Goal: Task Accomplishment & Management: Use online tool/utility

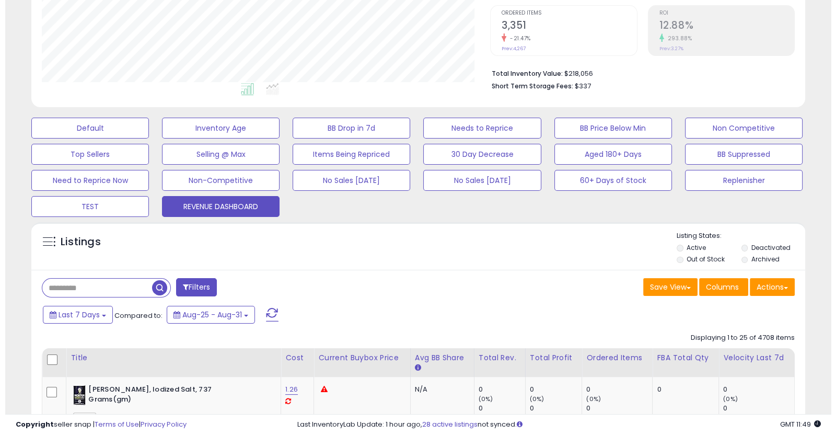
scroll to position [233, 0]
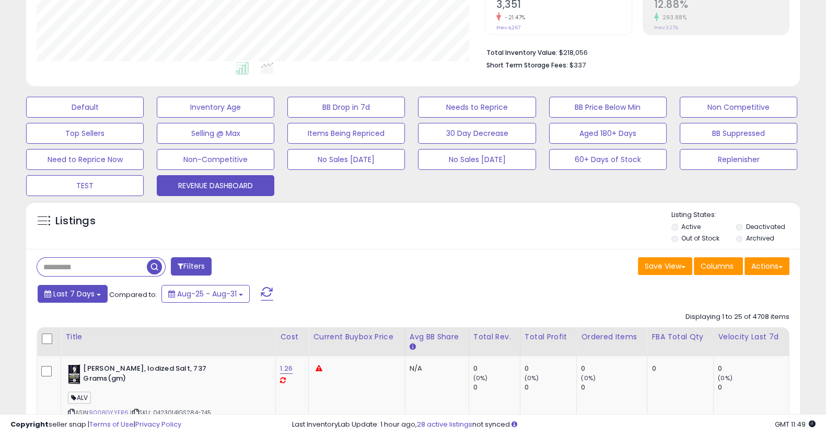
click at [89, 294] on span "Last 7 Days" at bounding box center [73, 294] width 41 height 10
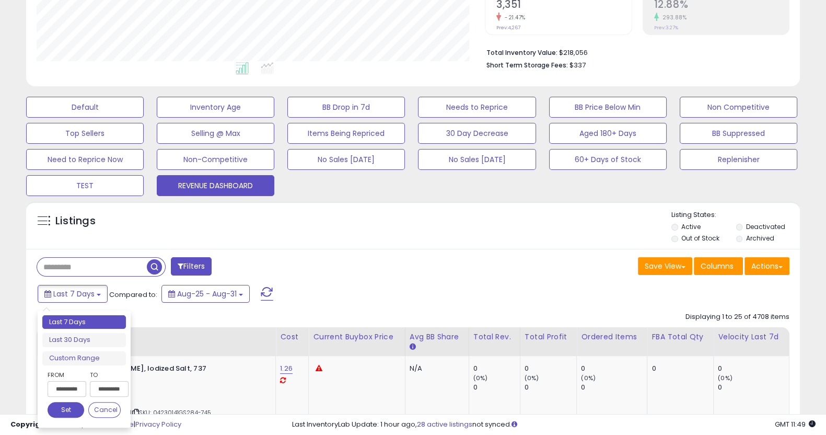
click at [89, 365] on div "**********" at bounding box center [84, 369] width 84 height 108
click at [91, 361] on li "Custom Range" at bounding box center [84, 358] width 84 height 14
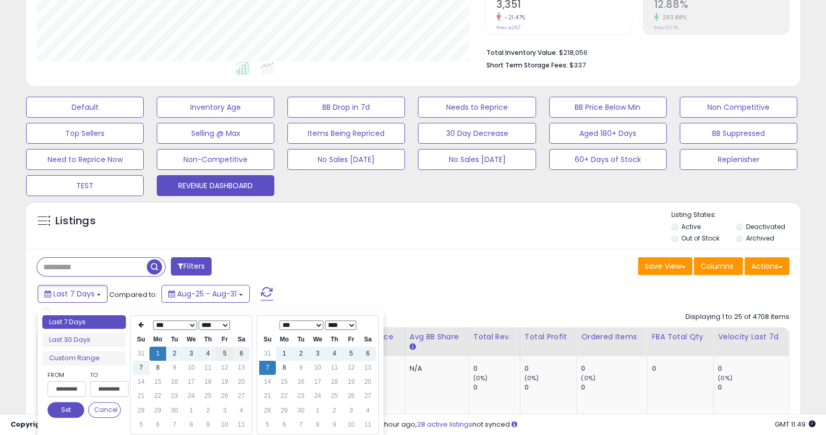
click at [222, 352] on td "5" at bounding box center [224, 354] width 17 height 14
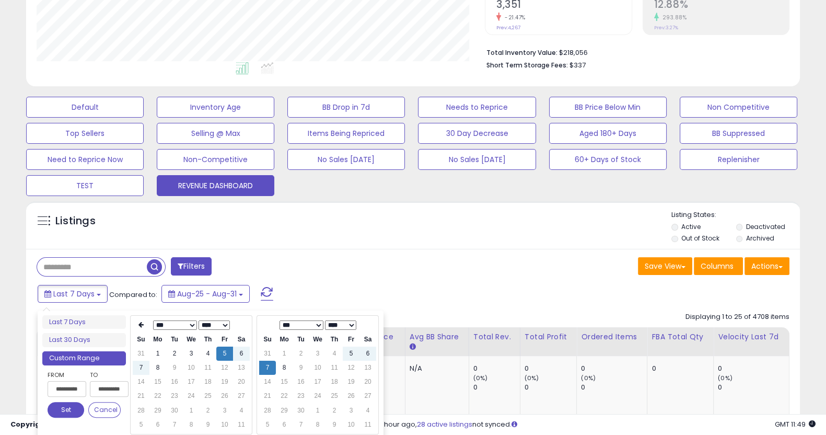
type input "**********"
click at [350, 349] on td "5" at bounding box center [351, 354] width 17 height 14
click at [62, 407] on button "Set" at bounding box center [66, 410] width 37 height 16
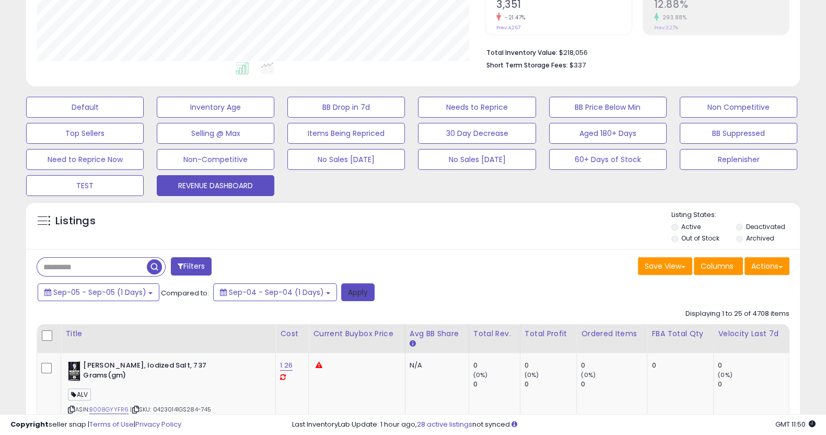
click at [355, 296] on button "Apply" at bounding box center [357, 292] width 33 height 18
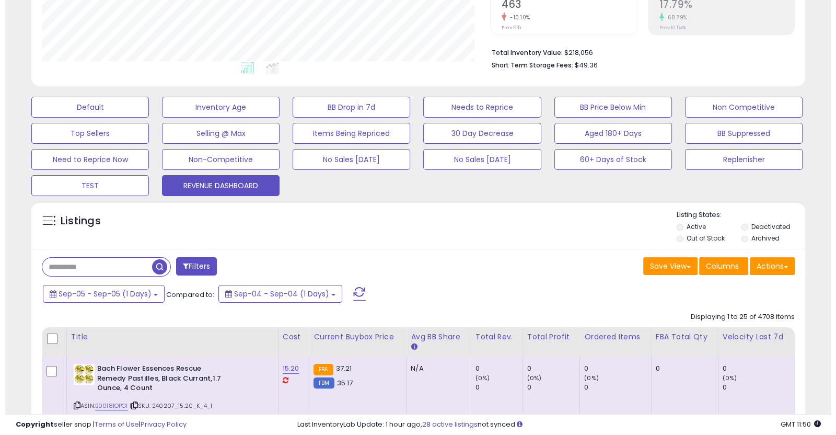
scroll to position [214, 448]
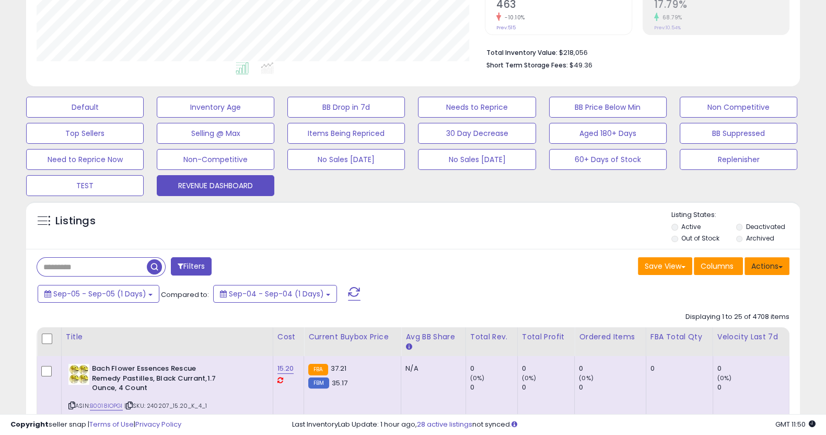
click at [769, 266] on button "Actions" at bounding box center [767, 266] width 45 height 18
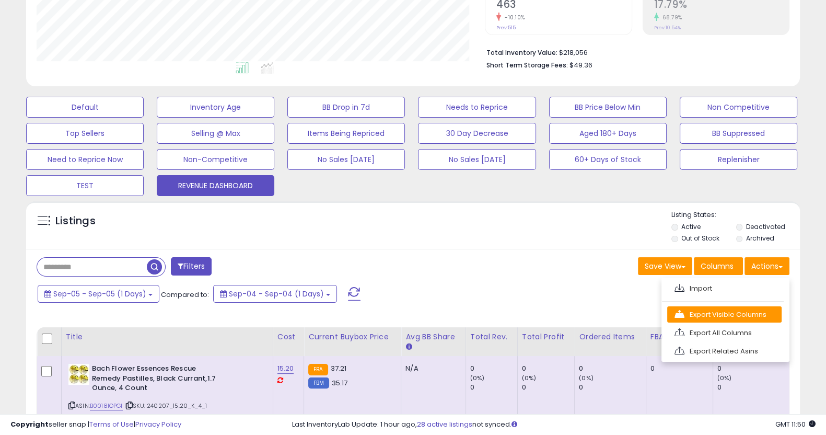
click at [741, 313] on link "Export Visible Columns" at bounding box center [725, 314] width 114 height 16
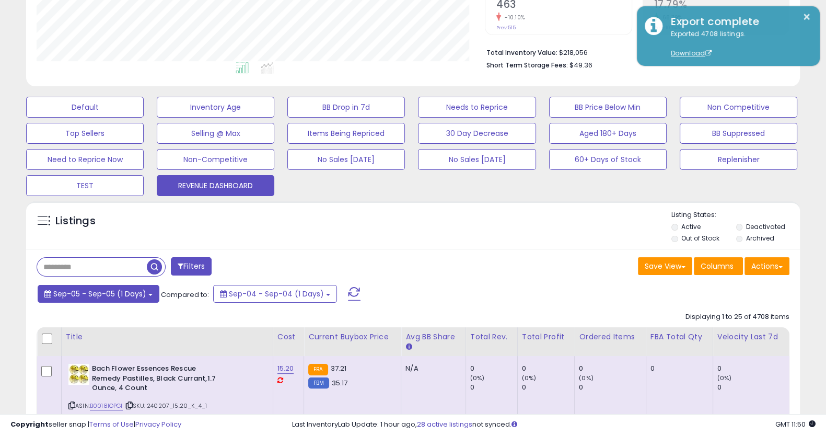
click at [134, 294] on span "Sep-05 - Sep-05 (1 Days)" at bounding box center [99, 294] width 93 height 10
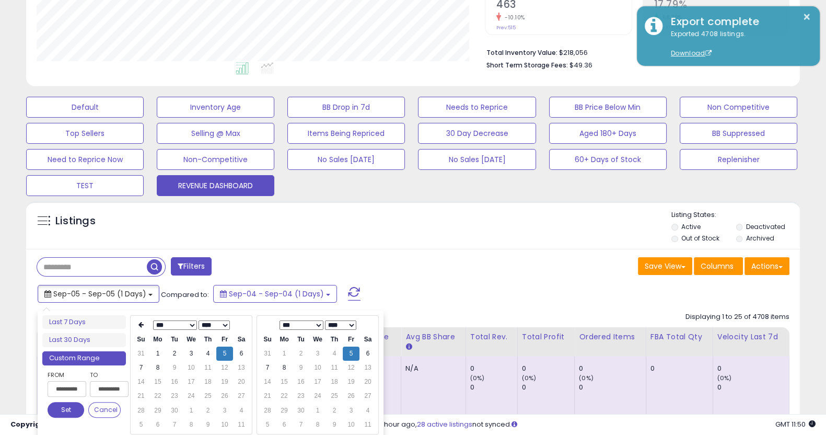
type input "**********"
click at [238, 354] on td "6" at bounding box center [241, 354] width 17 height 14
type input "**********"
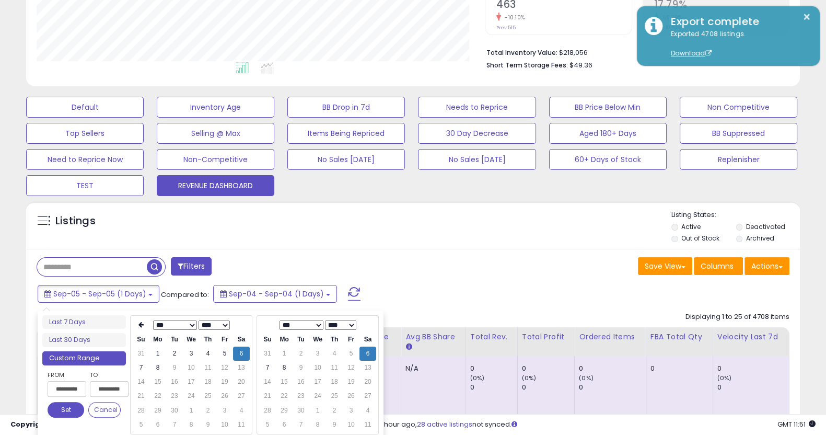
click at [73, 410] on button "Set" at bounding box center [66, 410] width 37 height 16
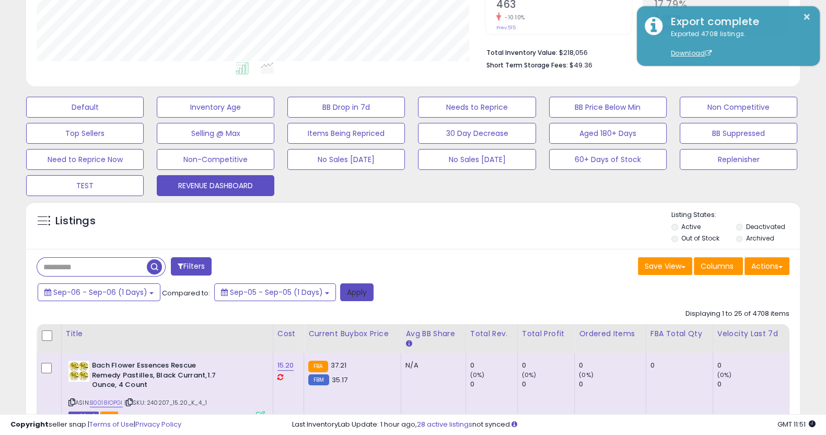
click at [345, 297] on button "Apply" at bounding box center [356, 292] width 33 height 18
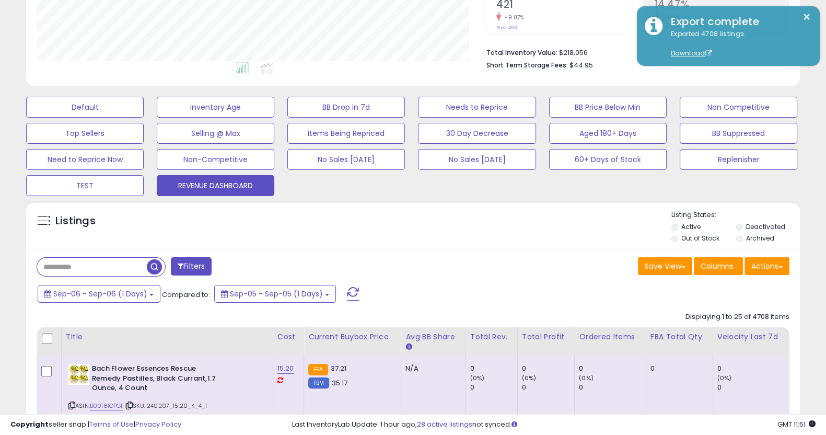
click at [763, 270] on button "Actions" at bounding box center [767, 266] width 45 height 18
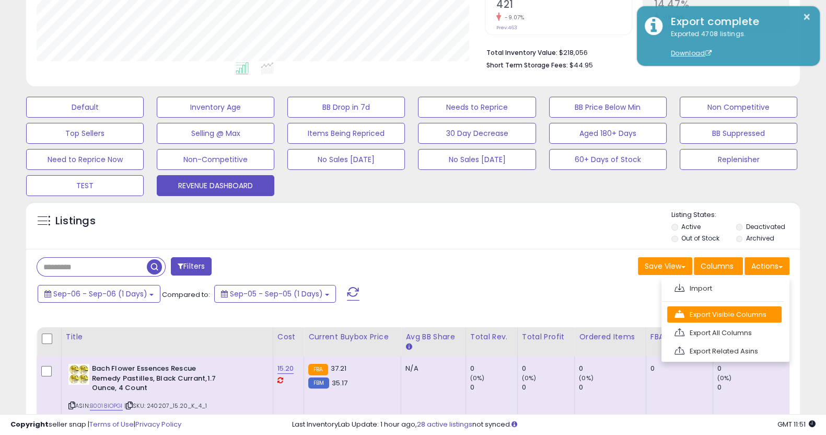
click at [740, 316] on link "Export Visible Columns" at bounding box center [725, 314] width 114 height 16
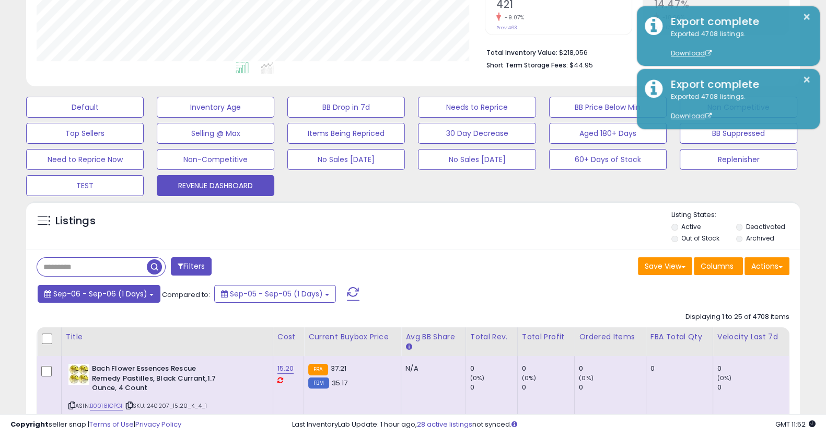
click at [149, 296] on button "Sep-06 - Sep-06 (1 Days)" at bounding box center [99, 294] width 123 height 18
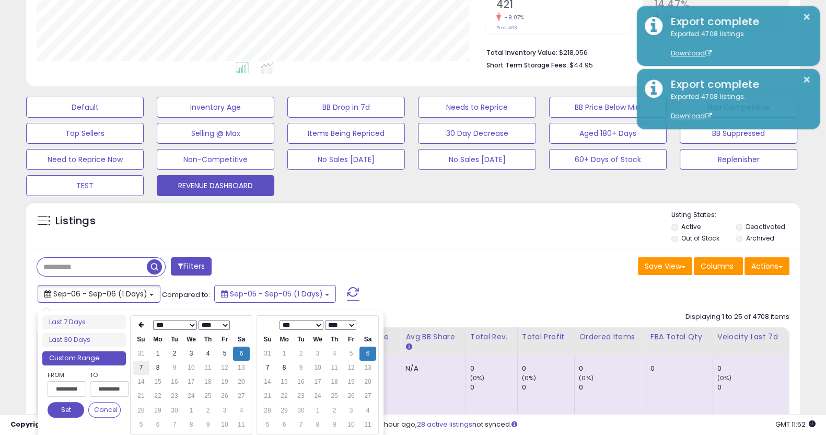
type input "**********"
click at [140, 367] on td "7" at bounding box center [141, 368] width 17 height 14
type input "**********"
click at [75, 409] on button "Set" at bounding box center [66, 410] width 37 height 16
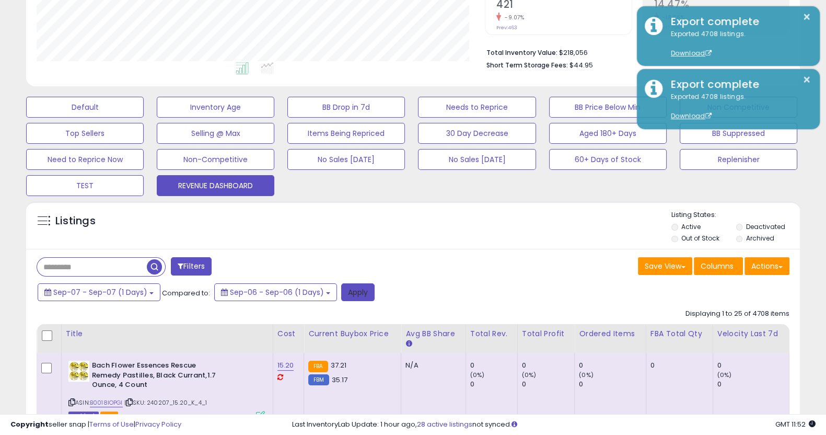
click at [352, 291] on button "Apply" at bounding box center [357, 292] width 33 height 18
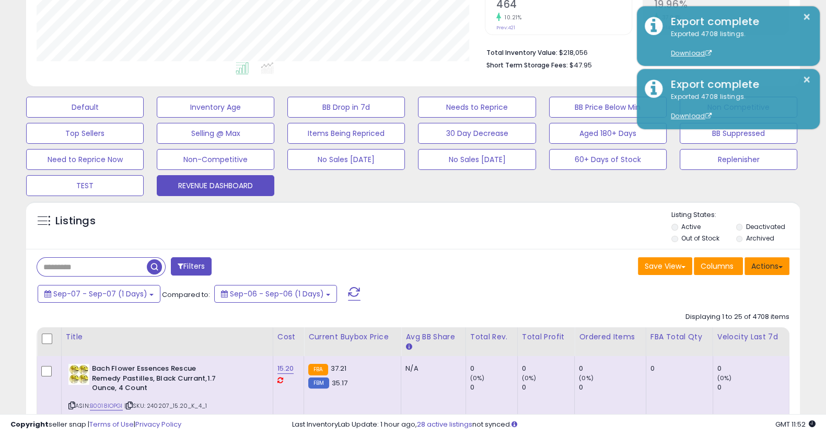
click at [770, 264] on button "Actions" at bounding box center [767, 266] width 45 height 18
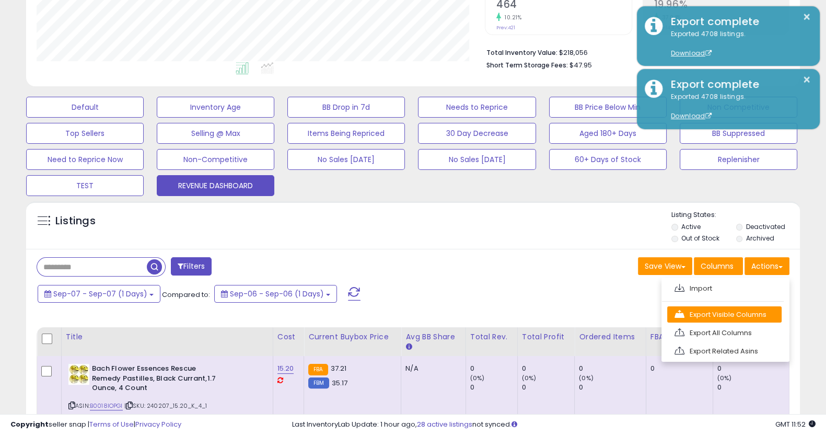
click at [744, 308] on link "Export Visible Columns" at bounding box center [725, 314] width 114 height 16
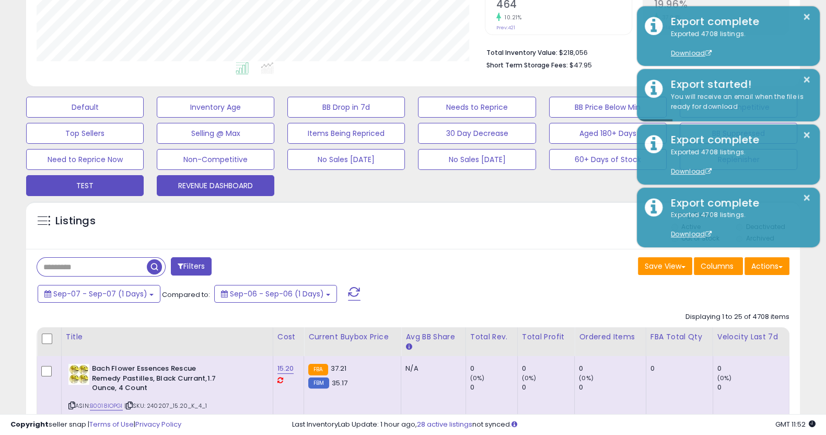
click at [100, 183] on button "TEST" at bounding box center [85, 185] width 118 height 21
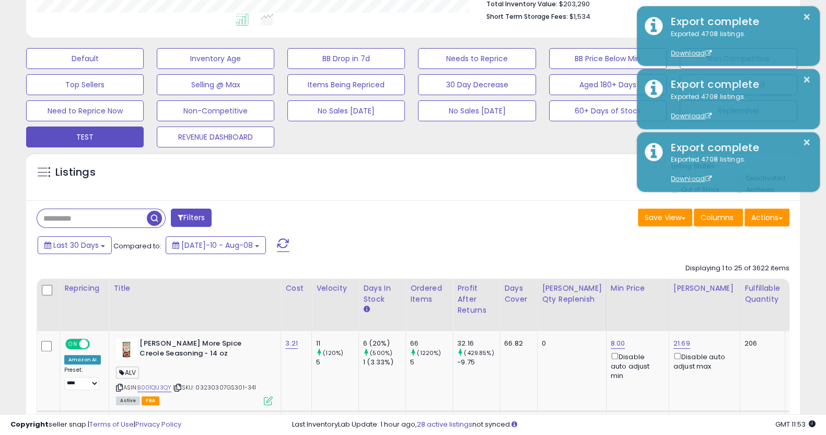
scroll to position [287, 0]
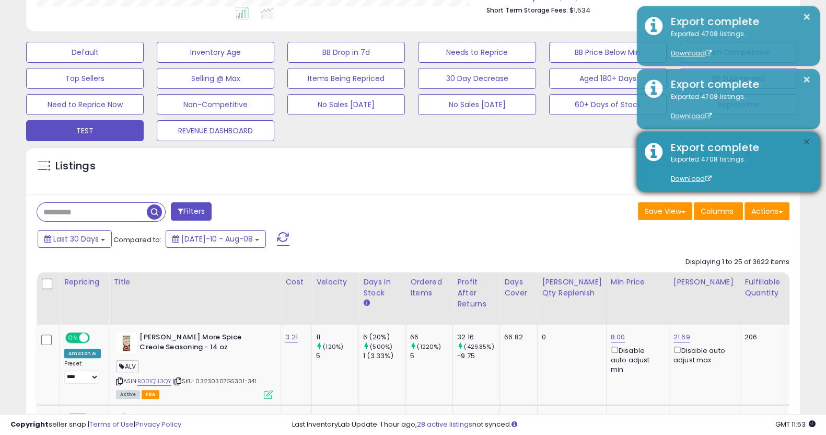
click at [809, 143] on button "×" at bounding box center [807, 142] width 8 height 13
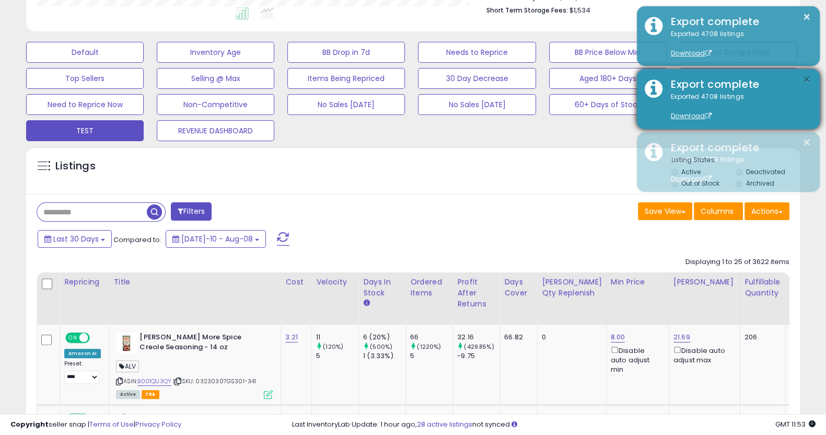
click at [805, 76] on button "×" at bounding box center [807, 79] width 8 height 13
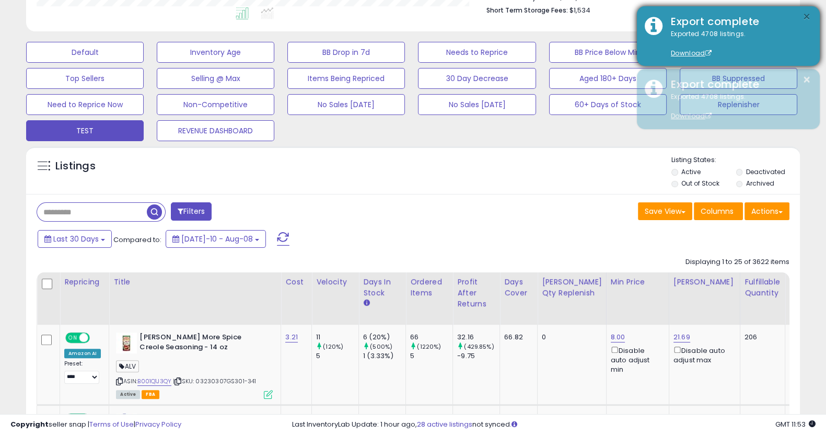
click at [810, 16] on button "×" at bounding box center [807, 16] width 8 height 13
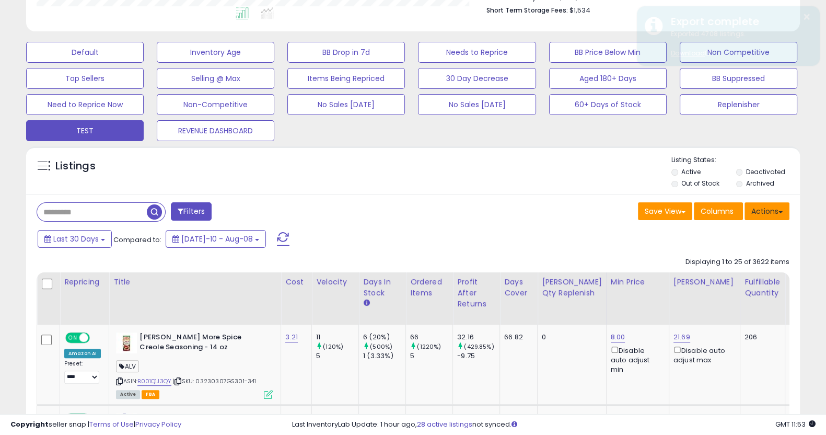
click at [763, 208] on button "Actions" at bounding box center [767, 211] width 45 height 18
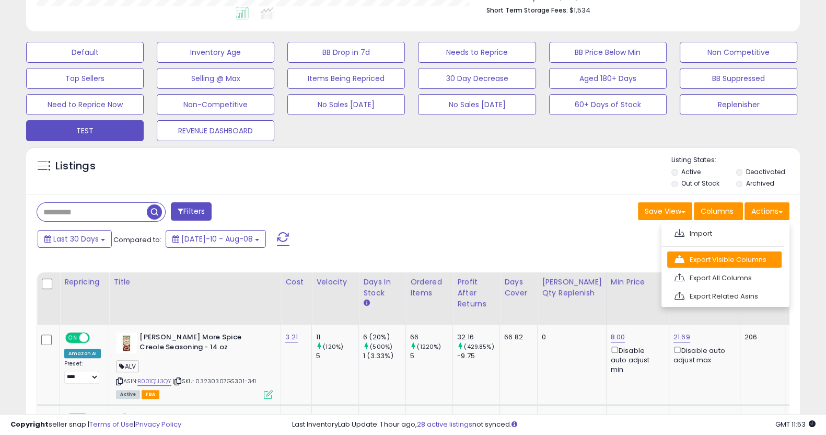
click at [729, 254] on link "Export Visible Columns" at bounding box center [725, 259] width 114 height 16
